Goal: Task Accomplishment & Management: Use online tool/utility

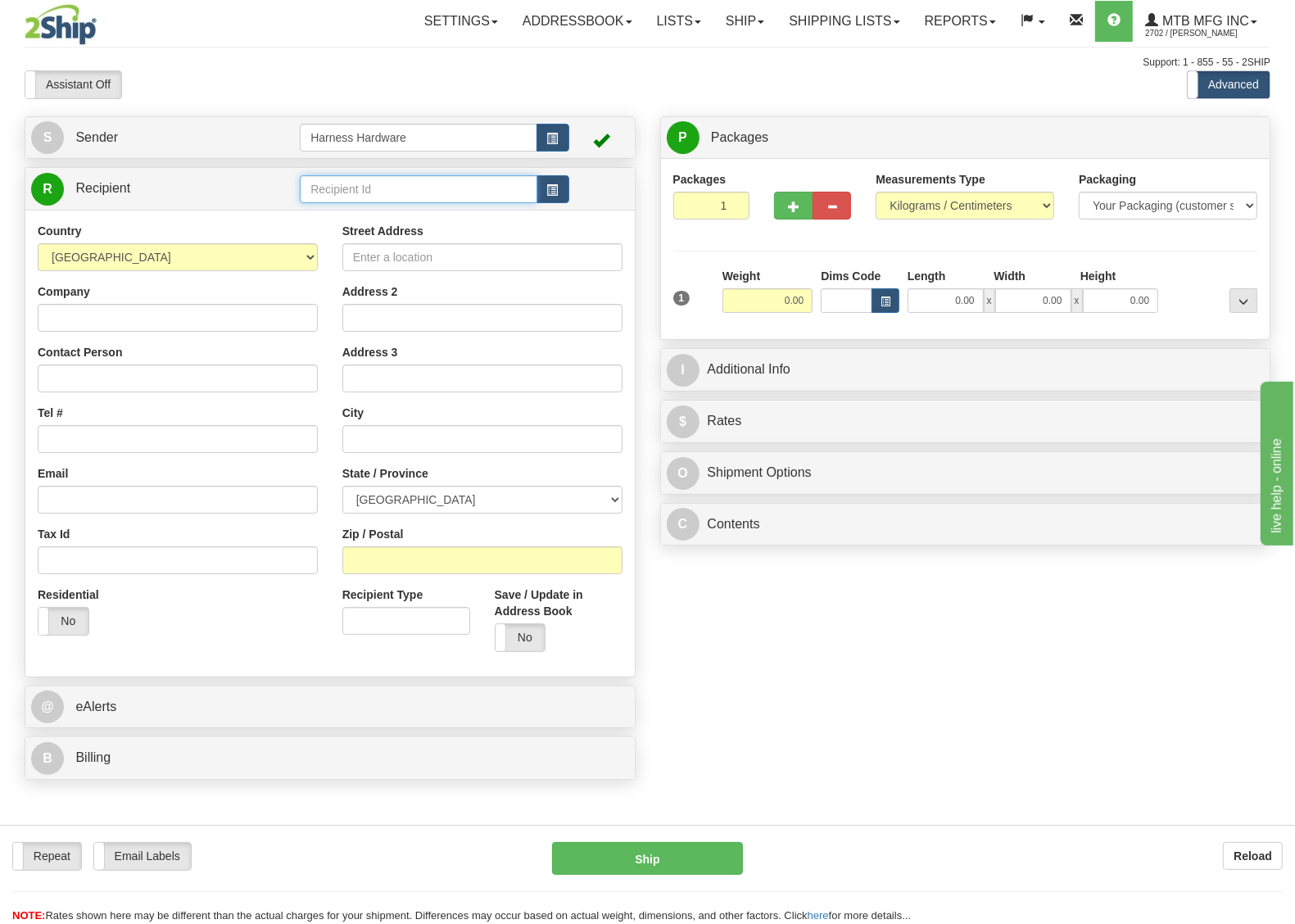
click at [347, 188] on input "text" at bounding box center [418, 189] width 237 height 28
click at [314, 162] on div "S Sender Harness Hardware" at bounding box center [330, 453] width 636 height 673
click at [332, 191] on input "text" at bounding box center [418, 189] width 237 height 28
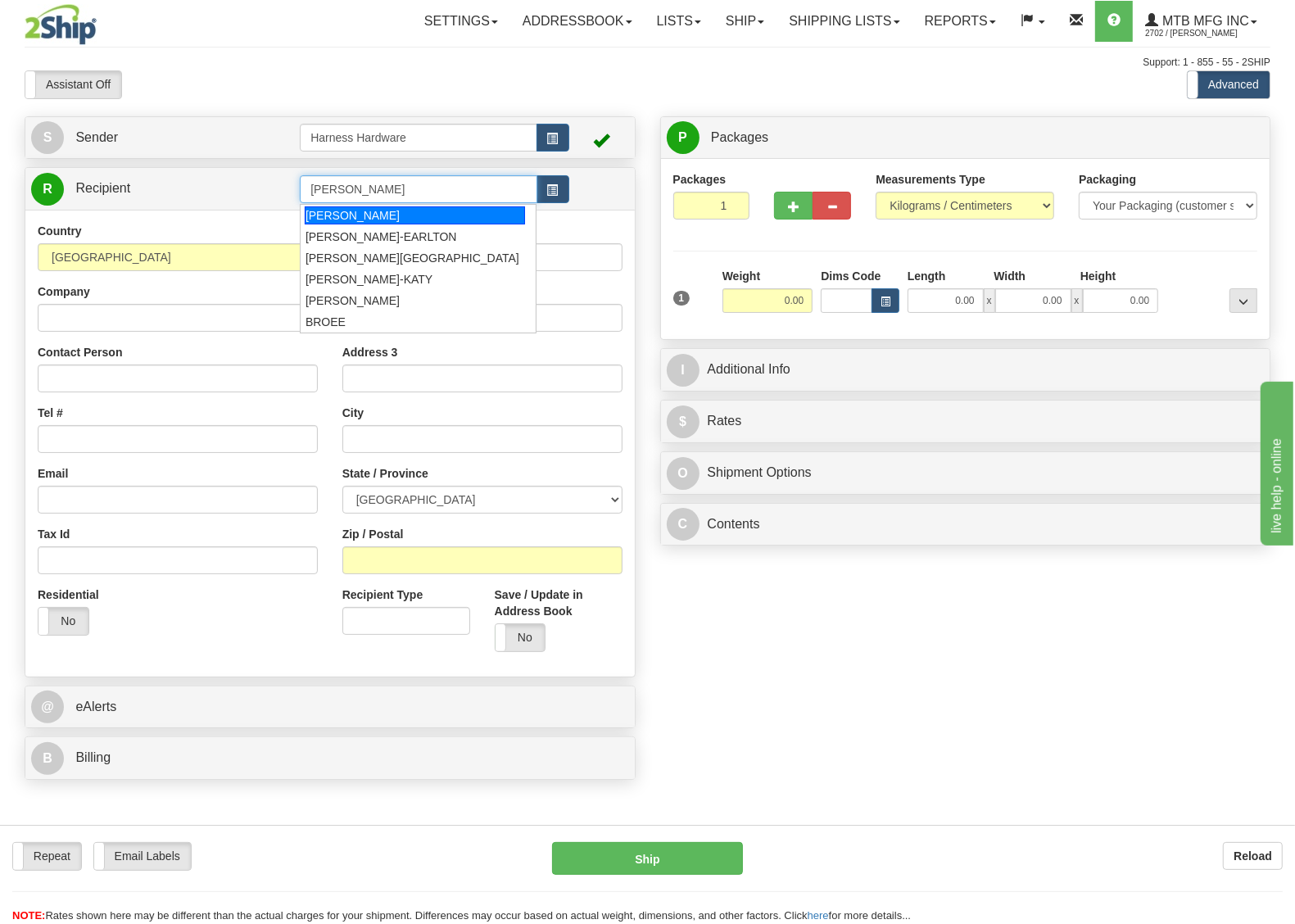
click at [401, 218] on div "[PERSON_NAME]" at bounding box center [414, 215] width 220 height 18
type input "[PERSON_NAME]"
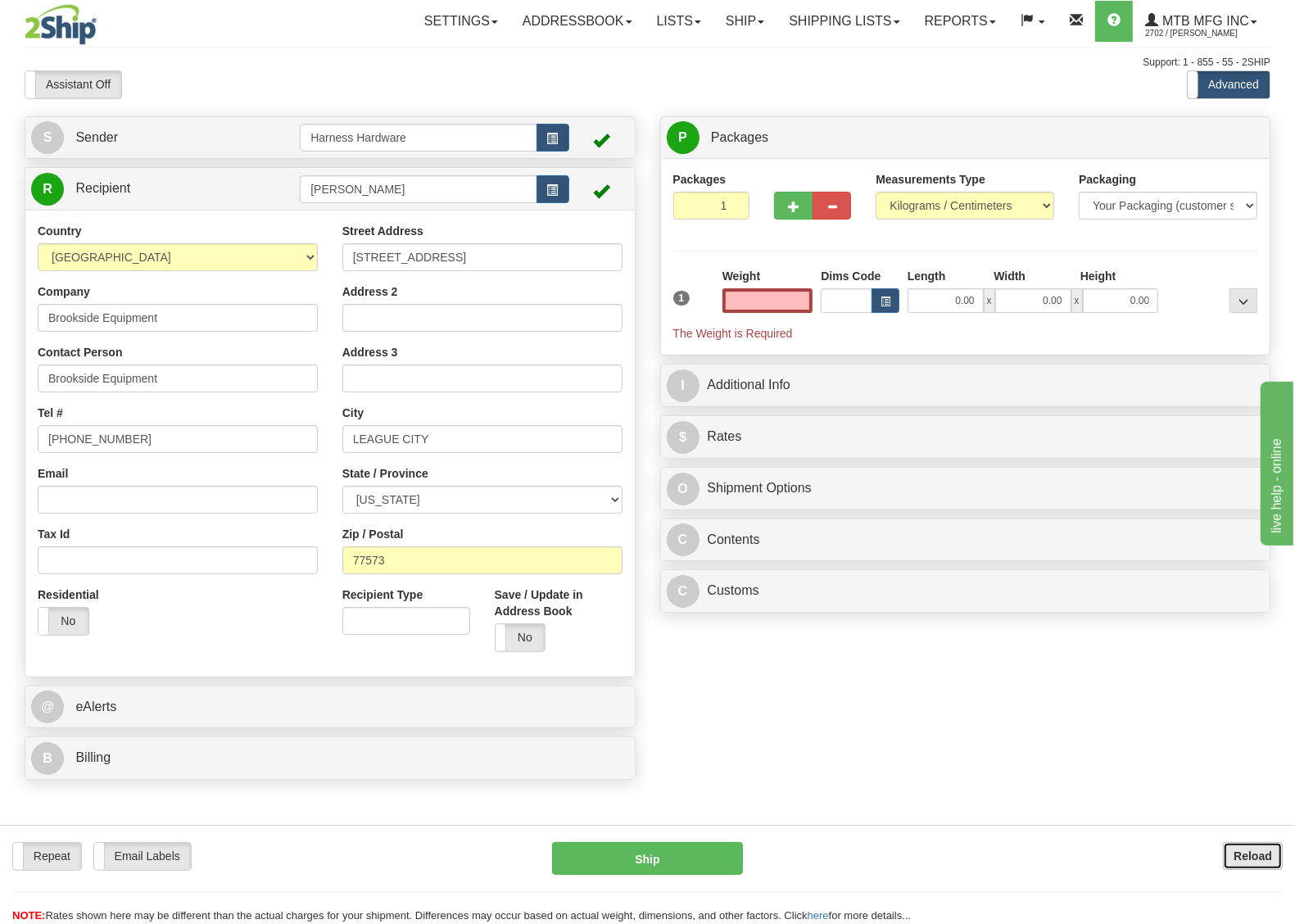
type input "0.00"
click at [1234, 860] on b "Reload" at bounding box center [1253, 857] width 38 height 13
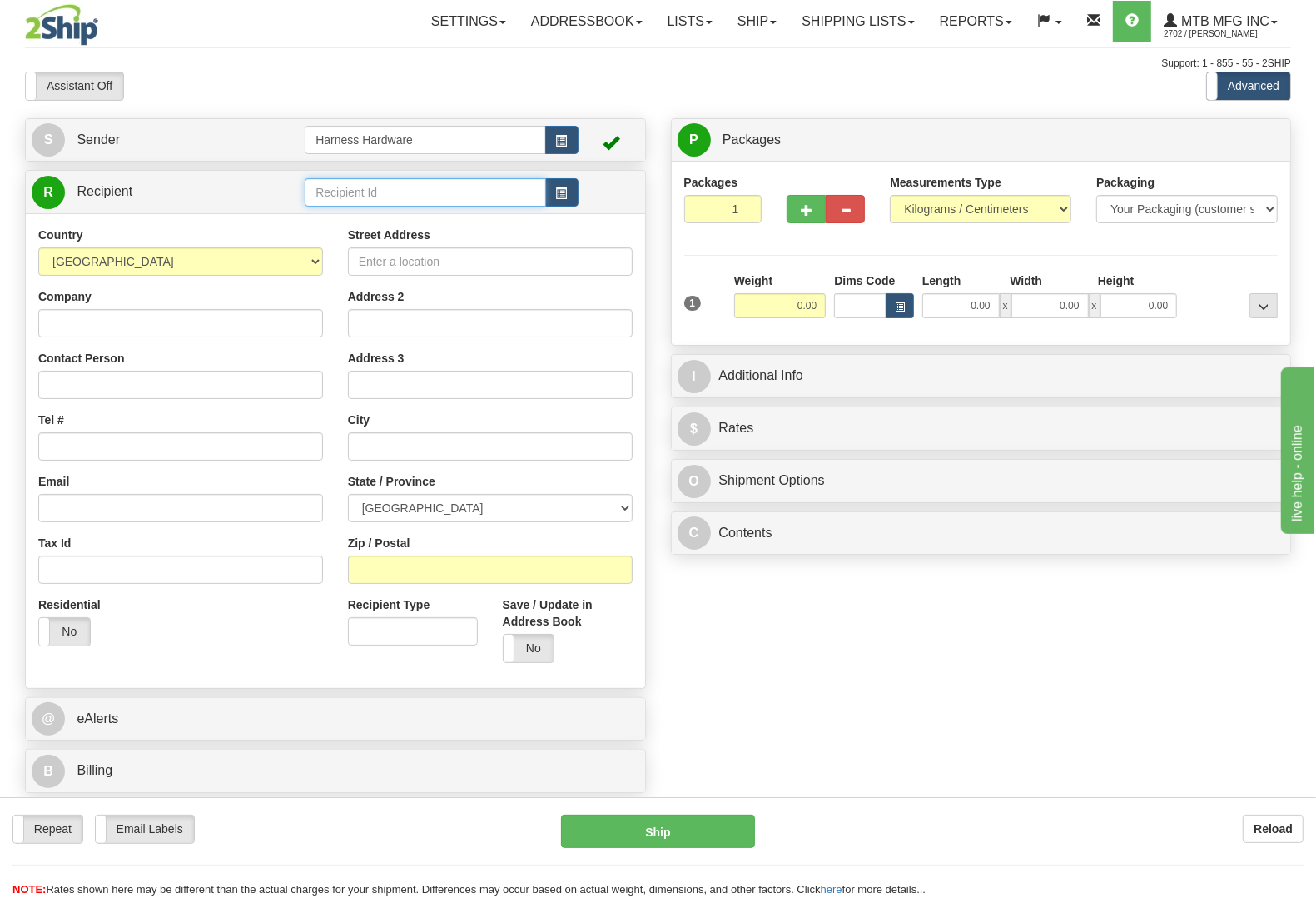
click at [414, 189] on input "text" at bounding box center [425, 192] width 241 height 29
type input "[PERSON_NAME]-[GEOGRAPHIC_DATA]"
click at [217, 329] on div "Country AFGHANISTAN ALAND ISLANDS ALBANIA ALGERIA AMERICAN SAMOA ANDORRA ANGOLA…" at bounding box center [335, 450] width 620 height 474
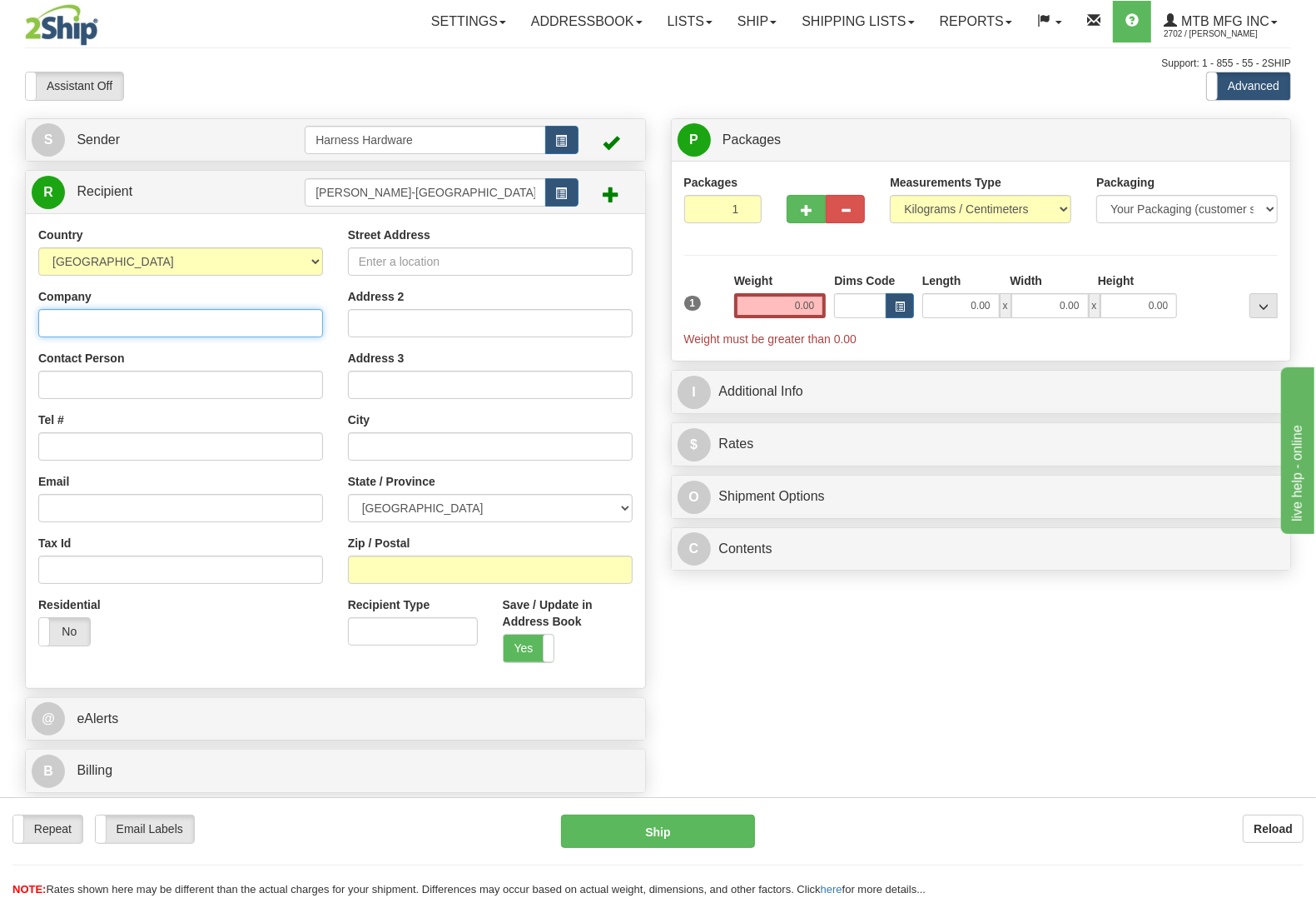
paste input "Brownlee Equipment"
type input "Brownlee Equipment"
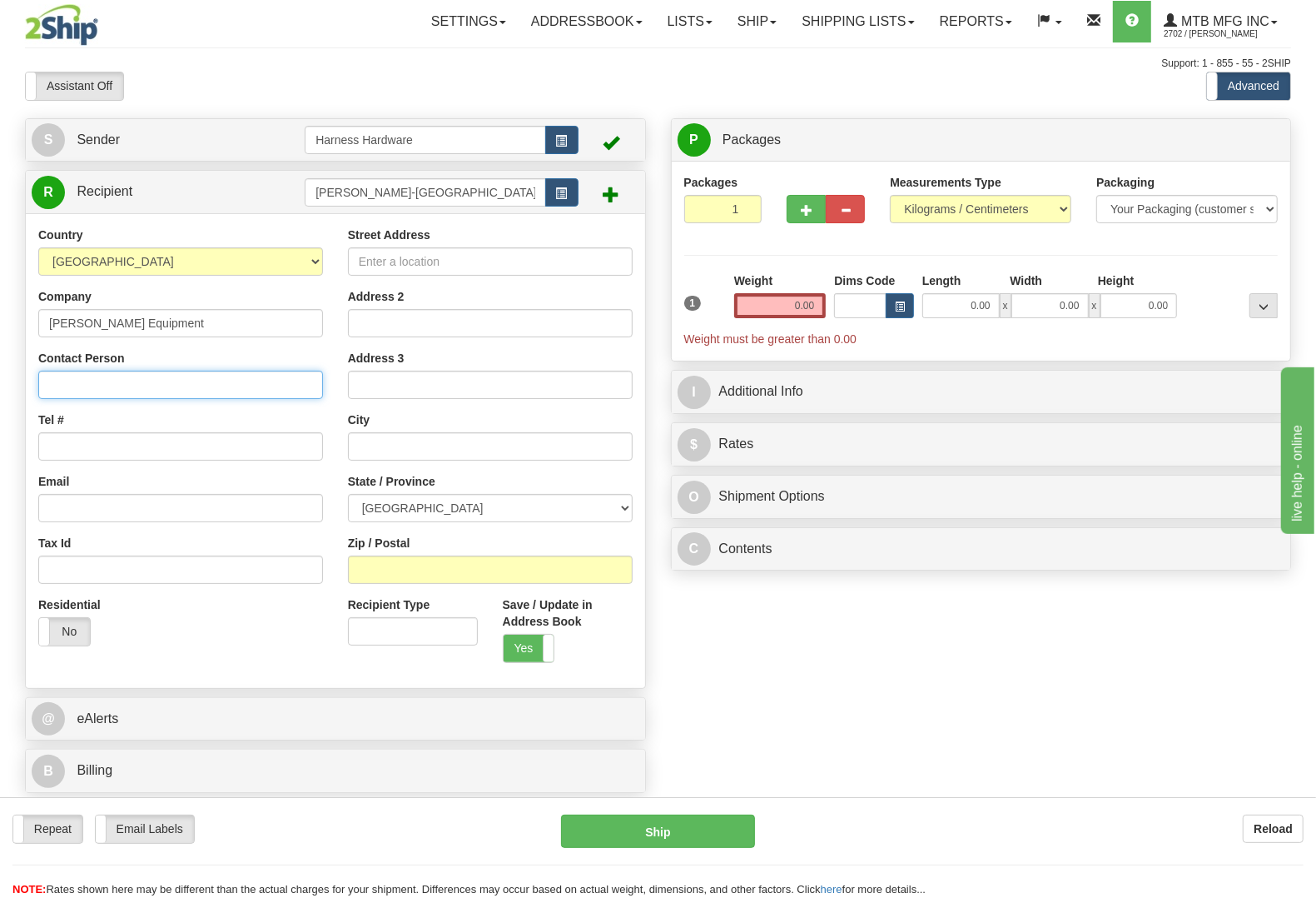
paste input "Brownlee Equipment"
type input "Brownlee Equipment"
click at [768, 651] on div "S Sender Harness Hardware" at bounding box center [658, 460] width 1291 height 684
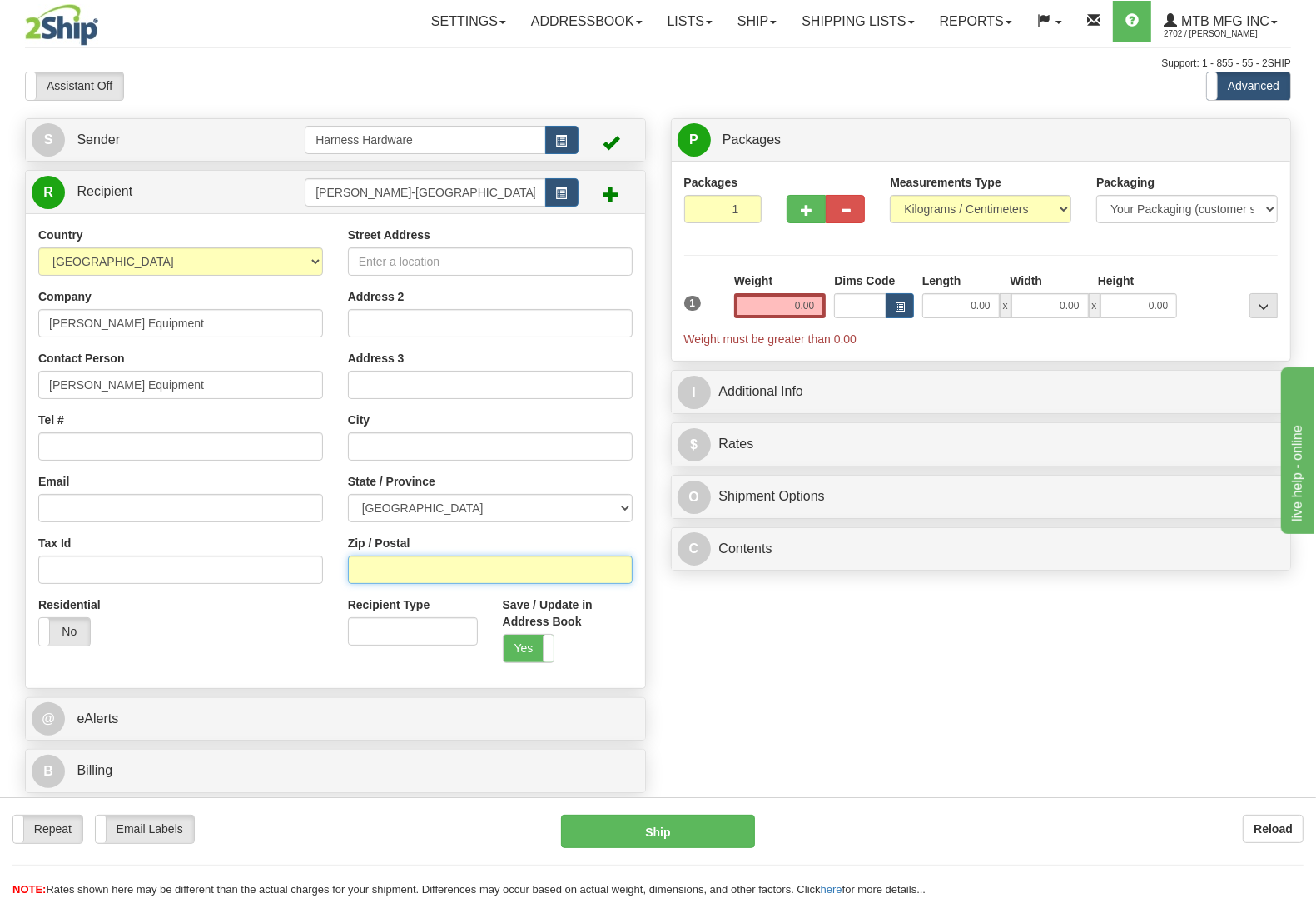
paste input "P0H 1G0"
type input "P0H 1G0"
click at [708, 609] on div "S Sender Harness Hardware" at bounding box center [658, 460] width 1291 height 684
type input "CACHE BAY"
select select "ON"
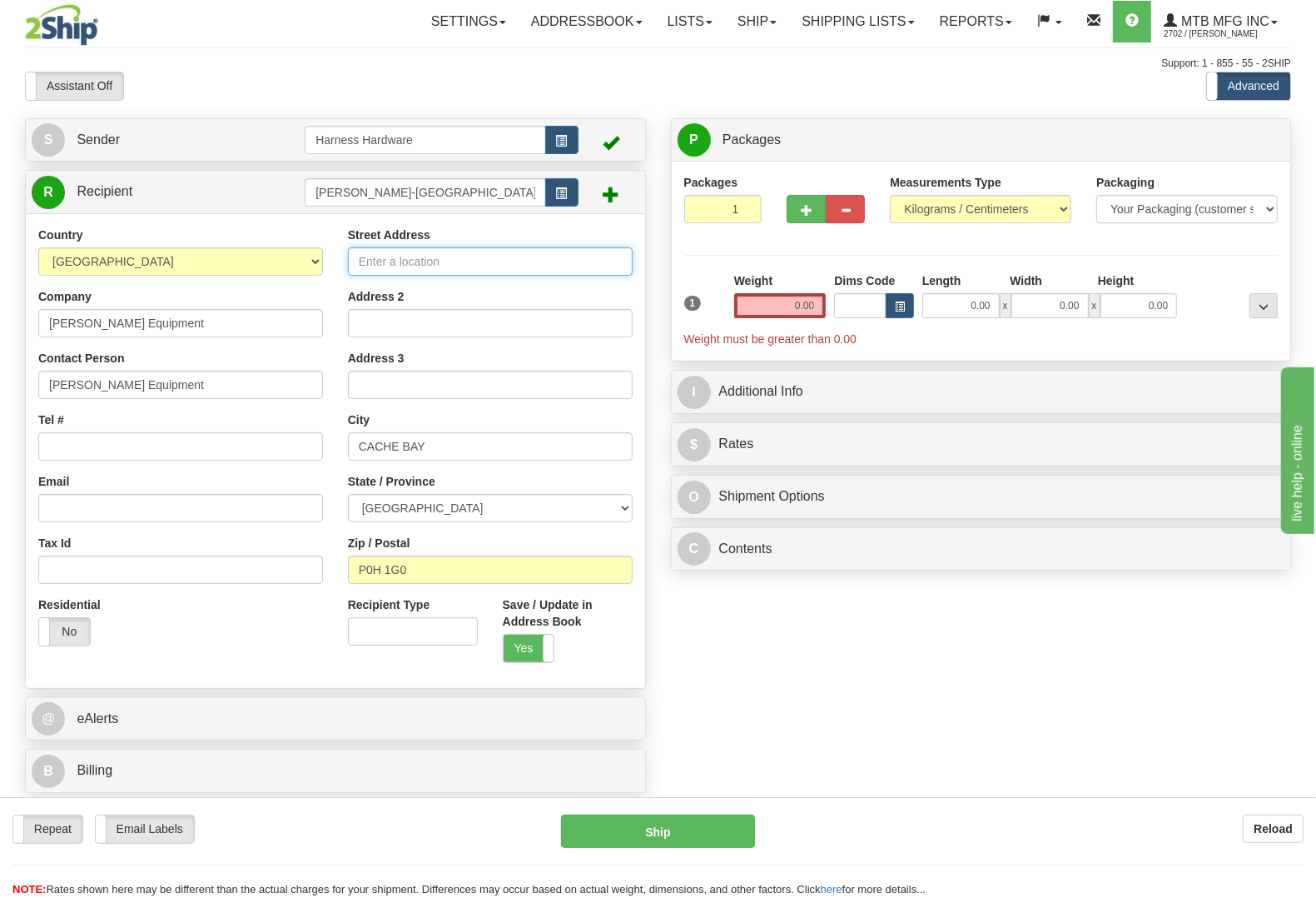
paste input "826 Drive-In Rd."
type input "826 Drive-In Rd."
click at [772, 679] on div "S Sender Harness Hardware" at bounding box center [658, 460] width 1291 height 684
paste input "705-753-3282"
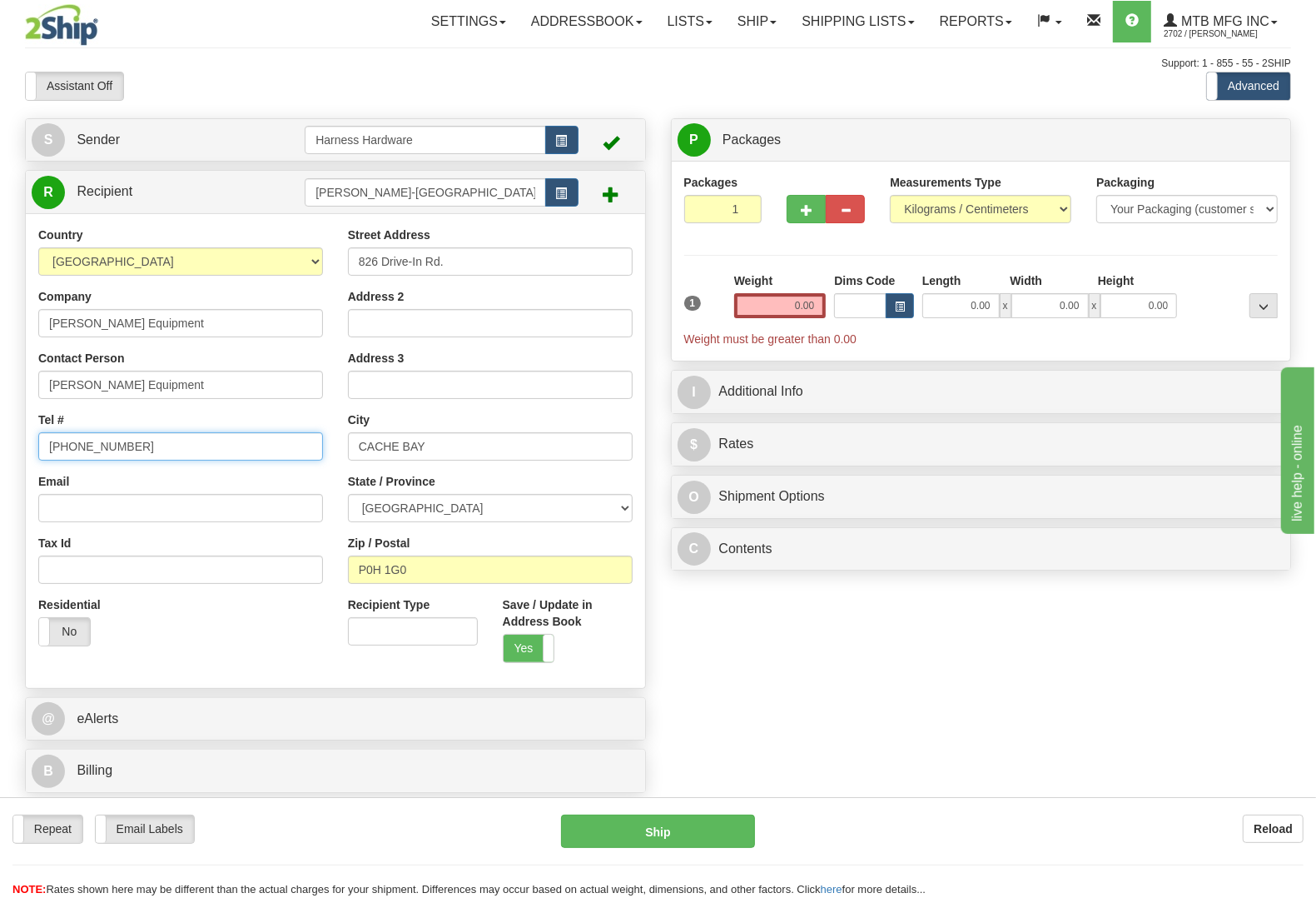
type input "705-753-3282"
drag, startPoint x: 870, startPoint y: 786, endPoint x: 831, endPoint y: 688, distance: 105.5
click at [863, 770] on div "S Sender Harness Hardware" at bounding box center [658, 460] width 1291 height 684
click at [768, 312] on input "0.00" at bounding box center [780, 306] width 92 height 25
click at [768, 312] on input "text" at bounding box center [780, 306] width 92 height 25
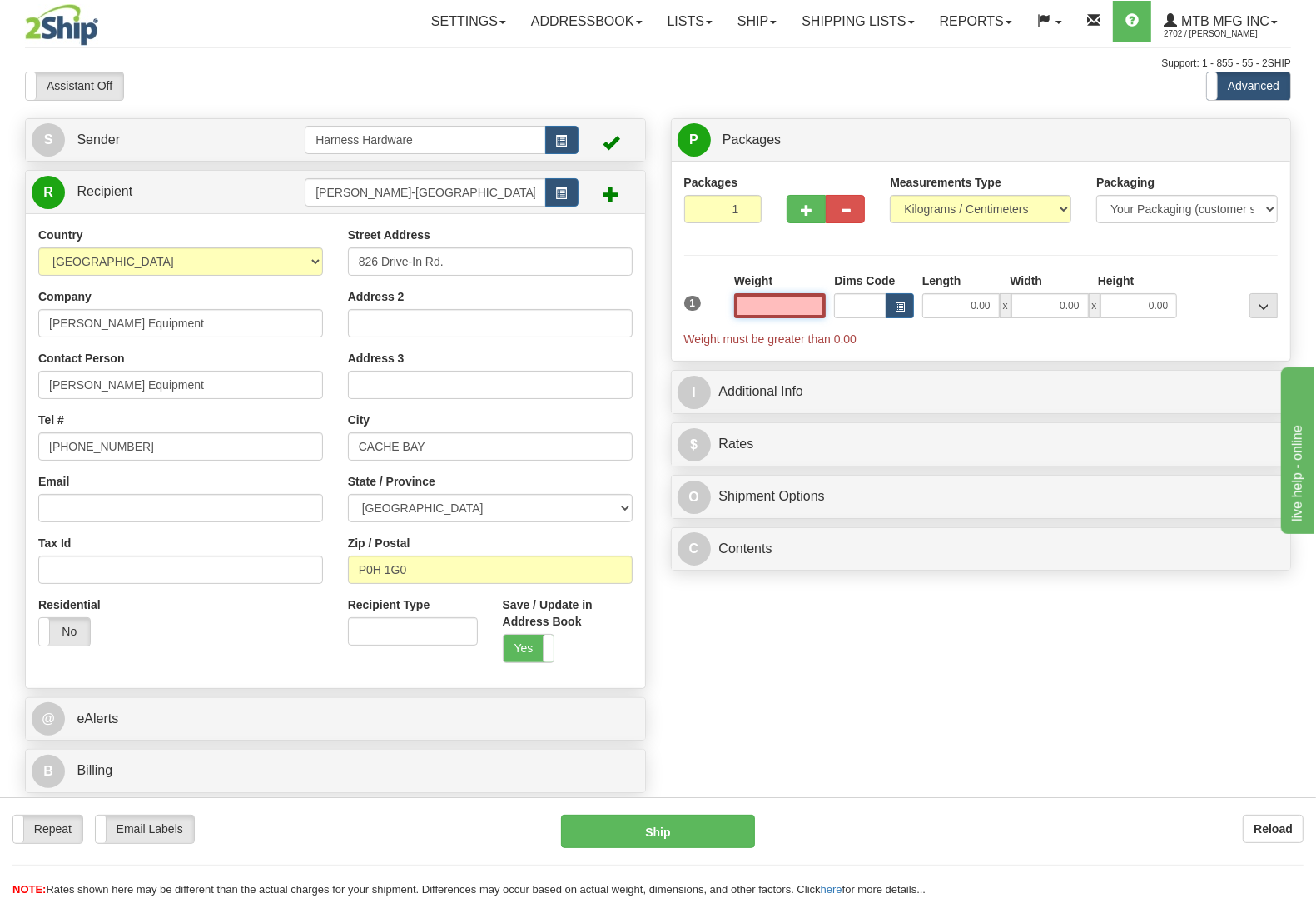
click at [768, 312] on input "text" at bounding box center [780, 306] width 92 height 25
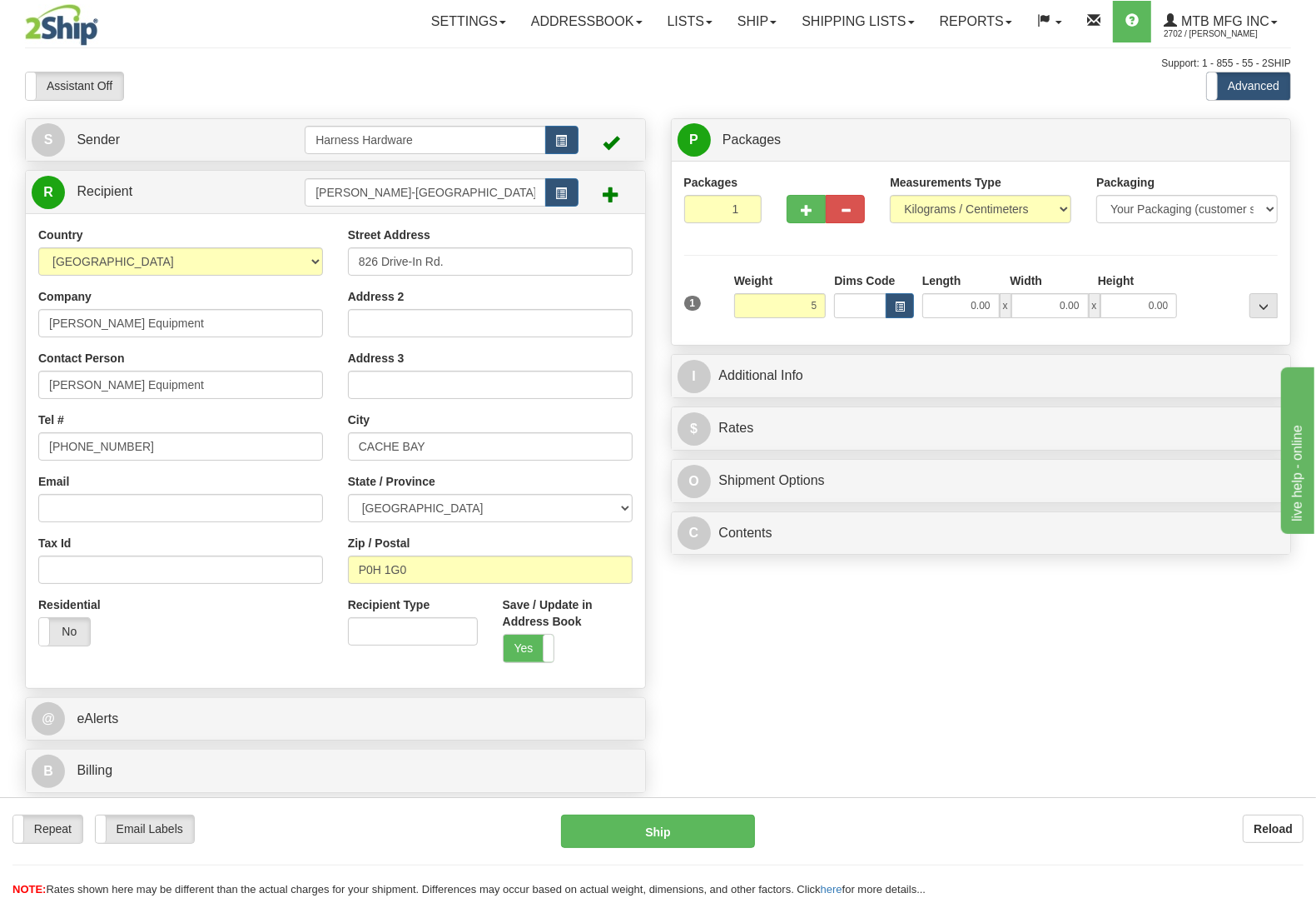
type input "5.00"
click at [1202, 270] on div "Packages 1 1 Measurements Type" at bounding box center [982, 253] width 594 height 158
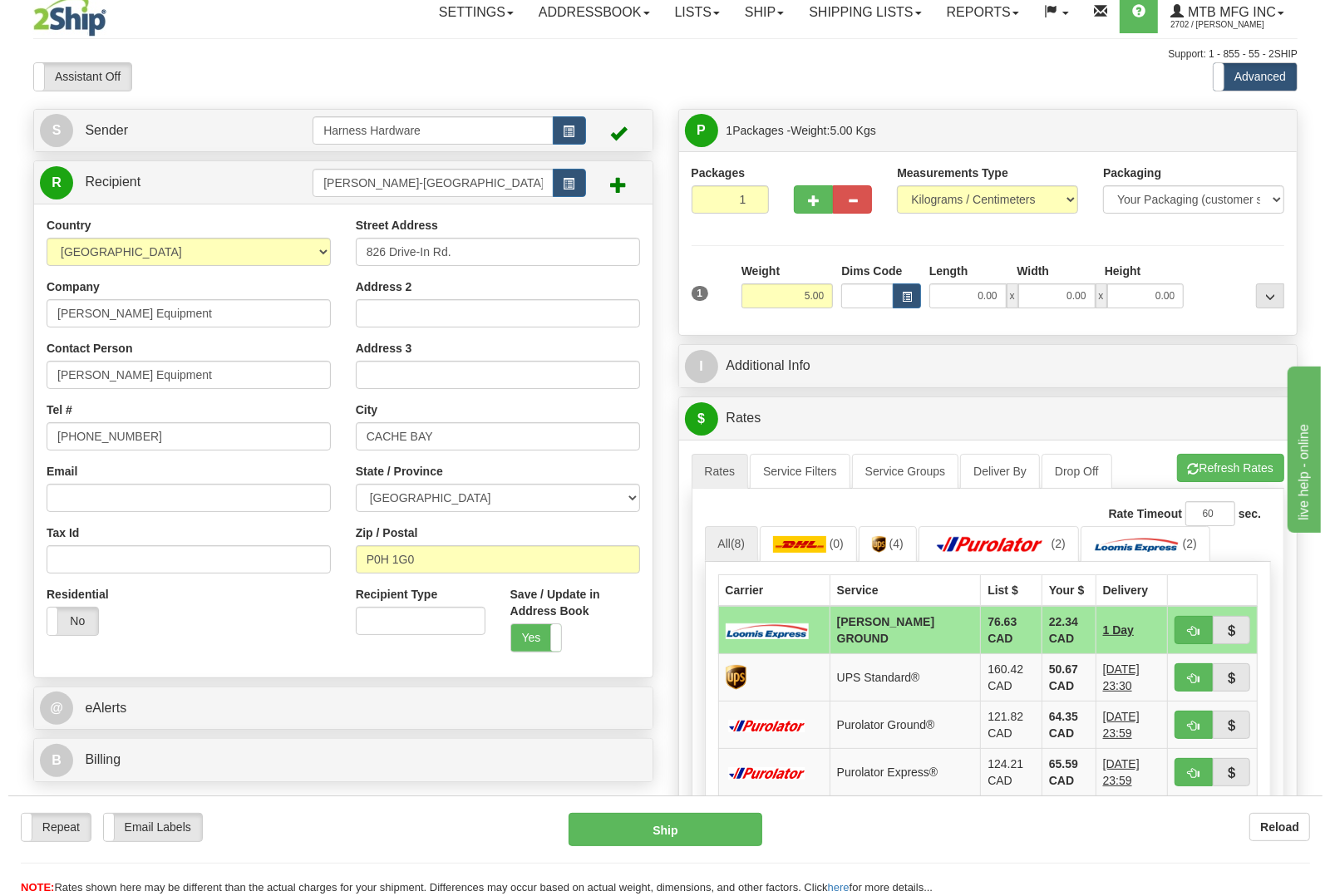
scroll to position [104, 0]
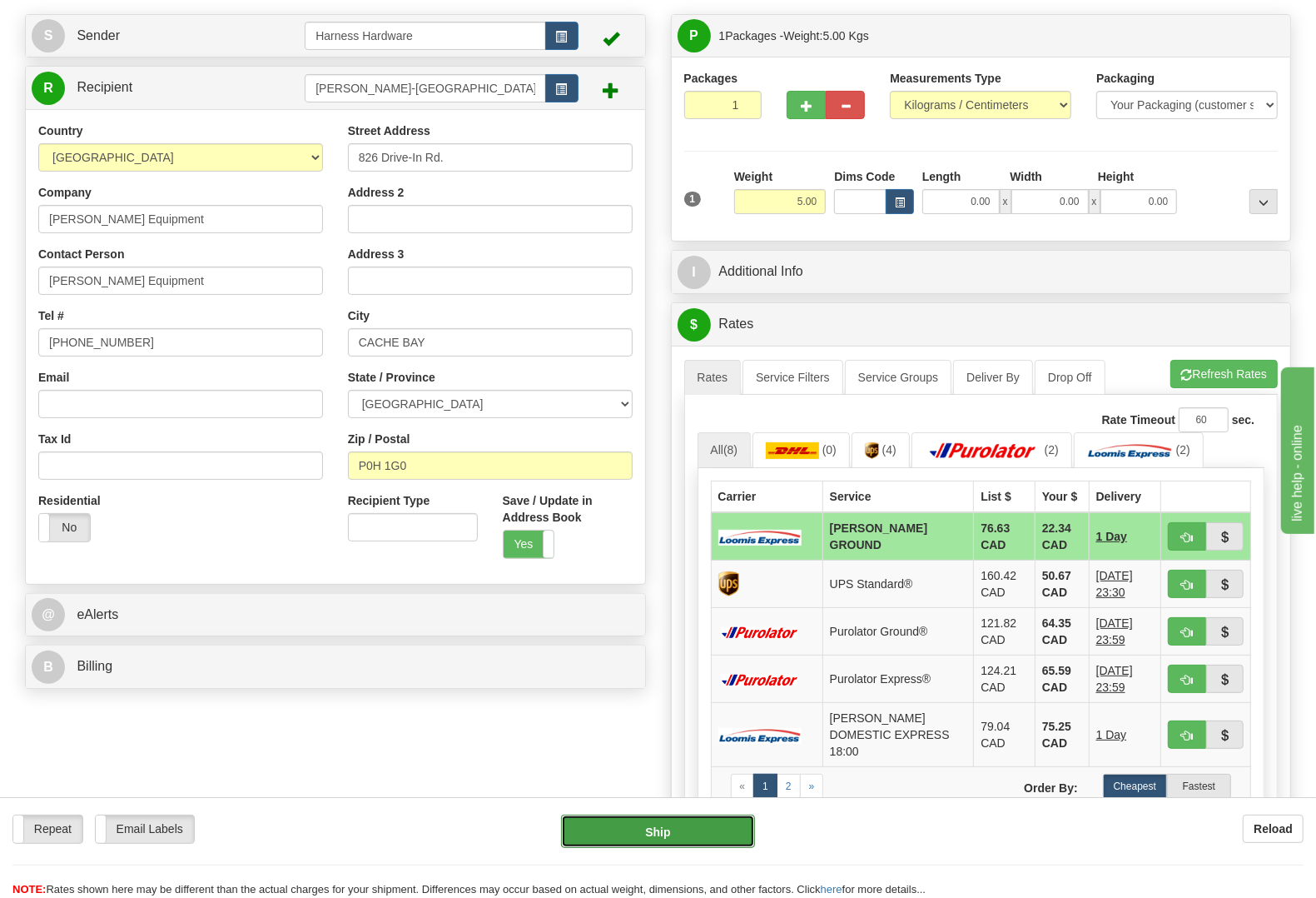
click at [606, 826] on button "Ship" at bounding box center [658, 830] width 194 height 33
type input "DD"
